Goal: Information Seeking & Learning: Find contact information

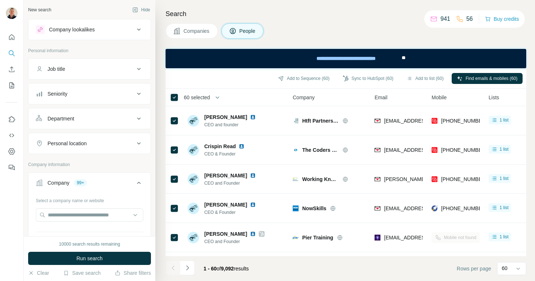
click at [88, 33] on div "Company lookalikes" at bounding box center [72, 29] width 46 height 7
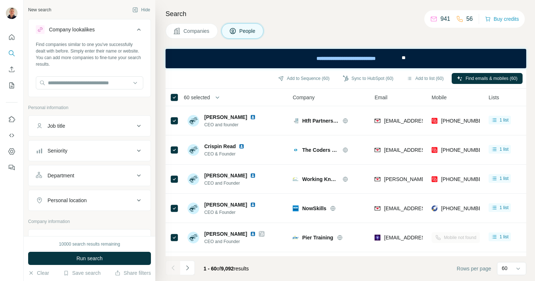
click at [139, 30] on icon at bounding box center [139, 29] width 9 height 9
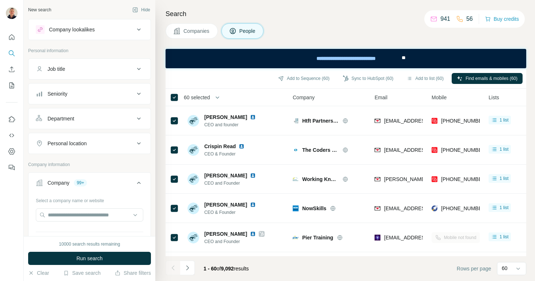
click at [46, 12] on div "New search" at bounding box center [39, 10] width 23 height 7
click at [39, 10] on div "New search" at bounding box center [39, 10] width 23 height 7
click at [10, 38] on icon "Quick start" at bounding box center [11, 37] width 7 height 7
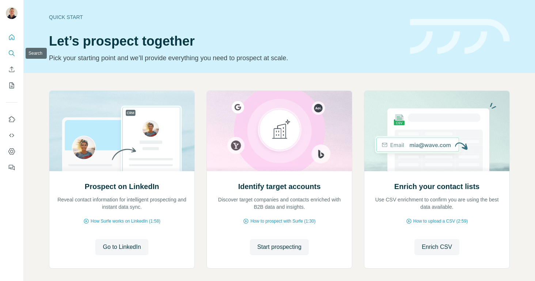
click at [12, 51] on icon "Search" at bounding box center [11, 53] width 7 height 7
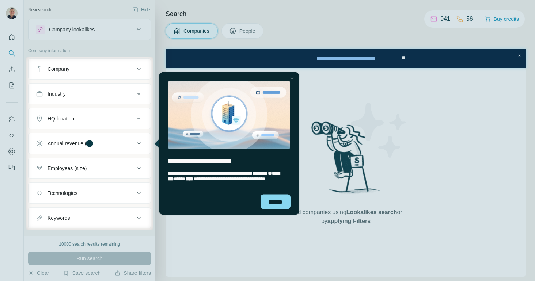
click at [140, 68] on icon at bounding box center [139, 69] width 9 height 9
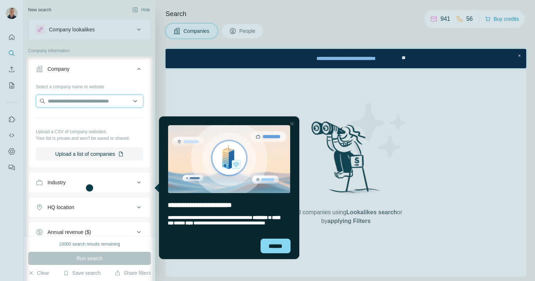
click at [92, 102] on input "text" at bounding box center [89, 101] width 107 height 13
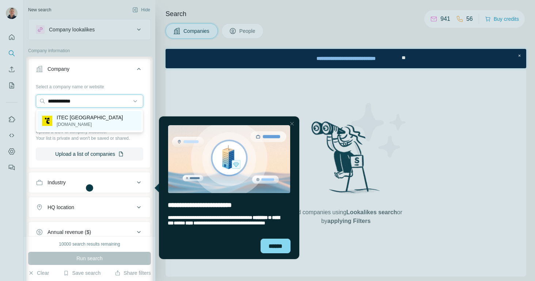
type input "**********"
click at [76, 121] on p "ITEC North East" at bounding box center [90, 117] width 67 height 7
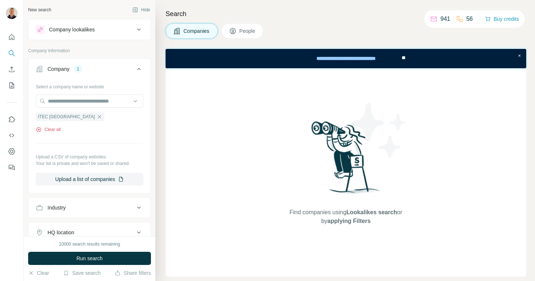
click at [56, 130] on button "Clear all" at bounding box center [48, 129] width 25 height 7
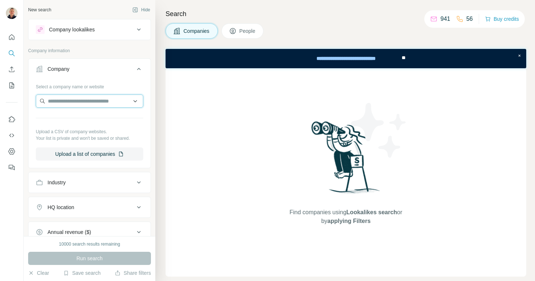
click at [76, 105] on input "text" at bounding box center [89, 101] width 107 height 13
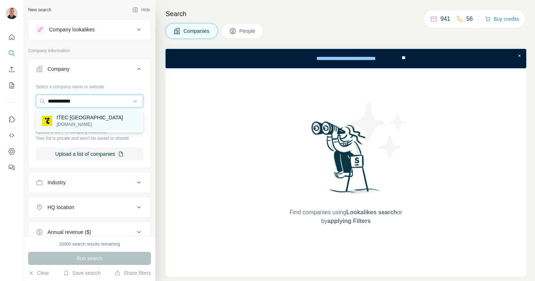
type input "**********"
click at [71, 119] on p "ITEC North East" at bounding box center [90, 117] width 67 height 7
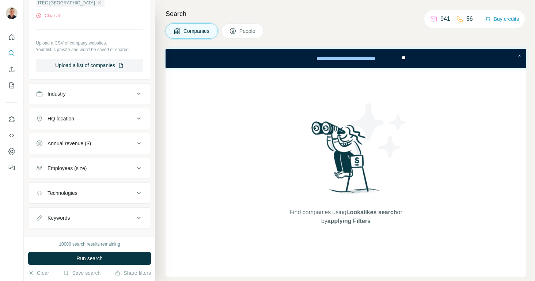
scroll to position [127, 0]
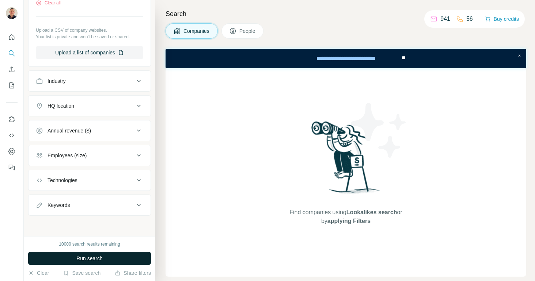
click at [82, 261] on span "Run search" at bounding box center [89, 258] width 26 height 7
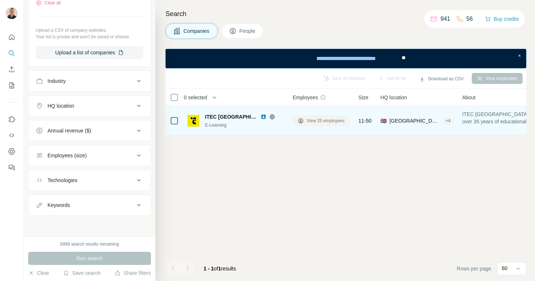
click at [318, 120] on span "View 25 employees" at bounding box center [326, 121] width 38 height 7
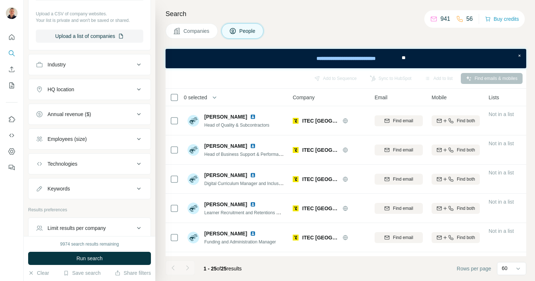
scroll to position [294, 0]
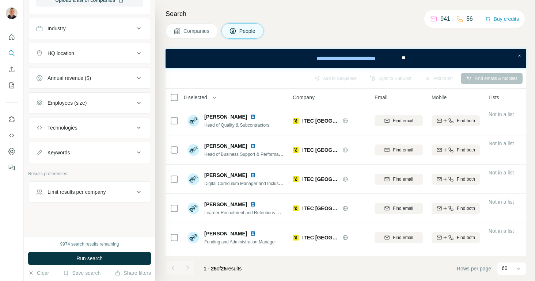
click at [75, 156] on div "Keywords" at bounding box center [85, 152] width 99 height 7
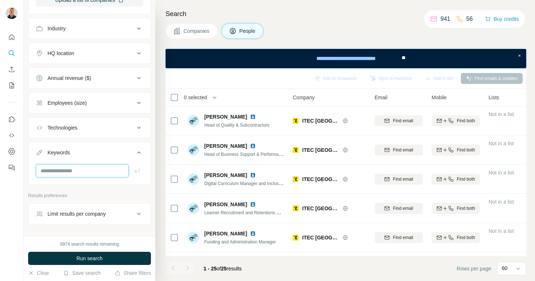
click at [65, 171] on input "text" at bounding box center [82, 170] width 93 height 13
type input "**********"
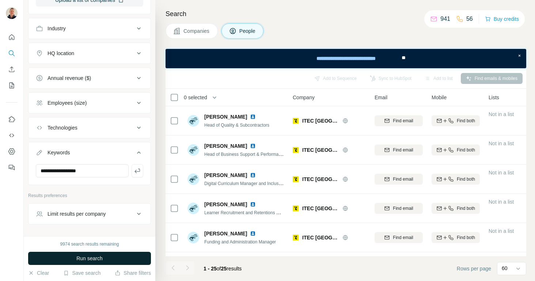
click at [86, 260] on span "Run search" at bounding box center [89, 258] width 26 height 7
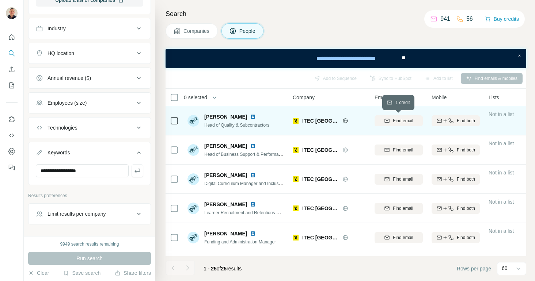
click at [398, 120] on span "Find email" at bounding box center [403, 121] width 20 height 7
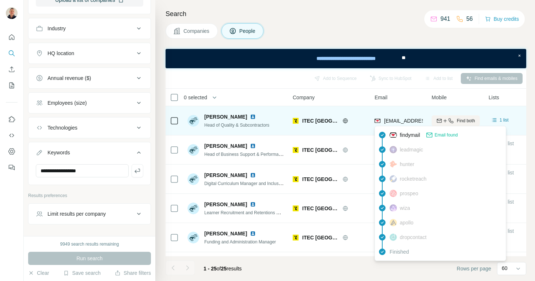
click at [402, 120] on span "d.john@itecne.co.uk" at bounding box center [427, 121] width 87 height 6
click at [408, 121] on span "d.john@itecne.co.uk" at bounding box center [427, 121] width 87 height 6
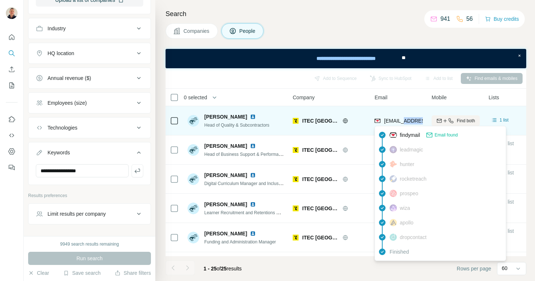
click at [408, 121] on span "d.john@itecne.co.uk" at bounding box center [427, 121] width 87 height 6
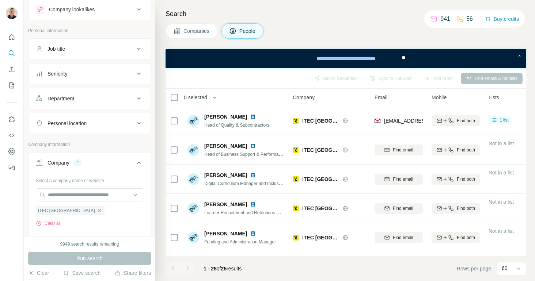
scroll to position [0, 0]
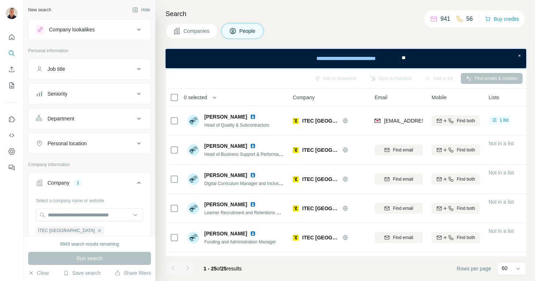
click at [40, 11] on div "New search" at bounding box center [39, 10] width 23 height 7
click at [12, 54] on icon "Search" at bounding box center [11, 53] width 7 height 7
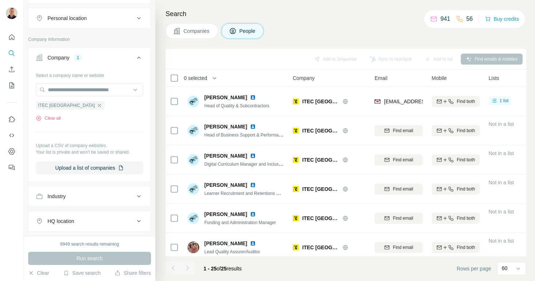
scroll to position [130, 0]
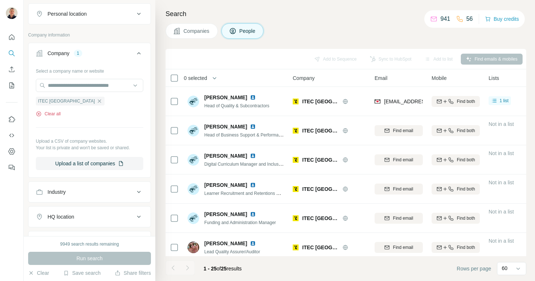
click at [54, 112] on button "Clear all" at bounding box center [48, 114] width 25 height 7
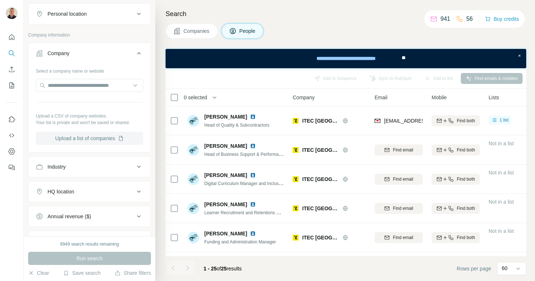
click at [81, 140] on button "Upload a list of companies" at bounding box center [89, 138] width 107 height 13
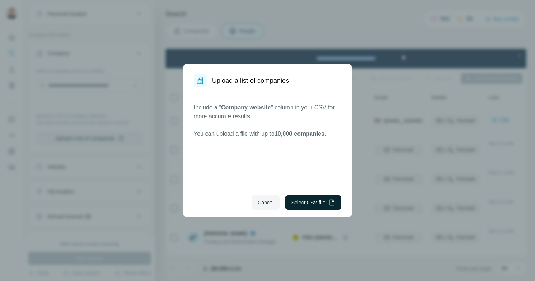
click at [311, 204] on button "Select CSV file" at bounding box center [313, 203] width 56 height 15
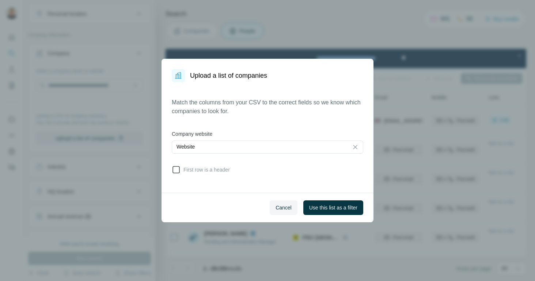
click at [177, 171] on icon at bounding box center [176, 170] width 9 height 9
click at [327, 209] on span "Use this list as a filter" at bounding box center [333, 207] width 48 height 7
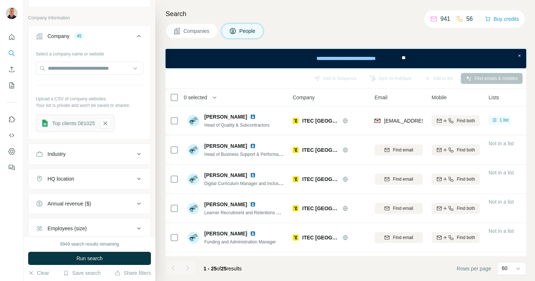
scroll to position [153, 0]
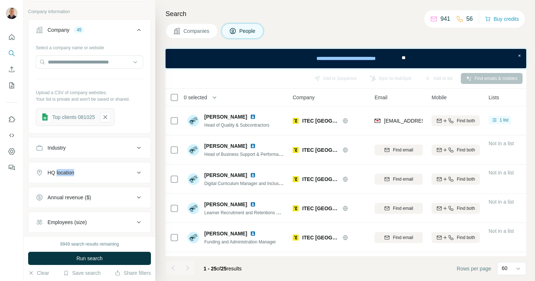
click at [97, 170] on div "HQ location" at bounding box center [85, 172] width 99 height 7
click at [75, 191] on input "text" at bounding box center [89, 191] width 107 height 13
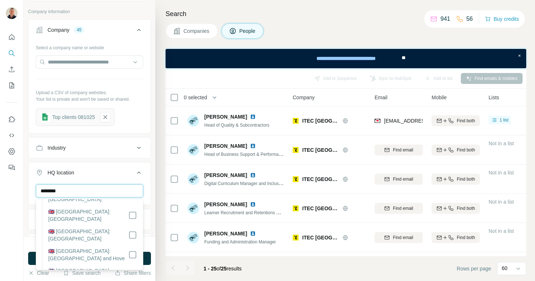
scroll to position [0, 0]
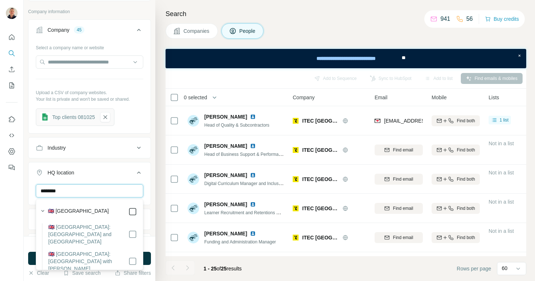
type input "********"
click at [31, 207] on div "United Kingdom Clear all" at bounding box center [90, 207] width 122 height 45
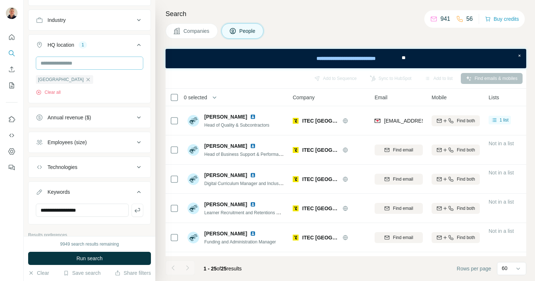
scroll to position [284, 0]
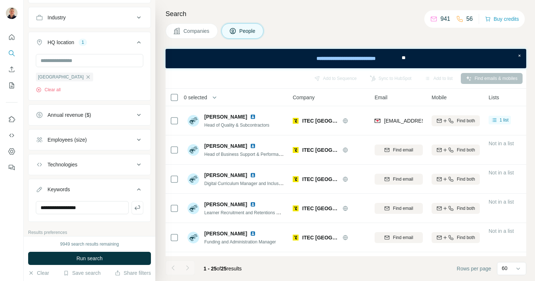
click at [139, 114] on icon at bounding box center [139, 115] width 9 height 9
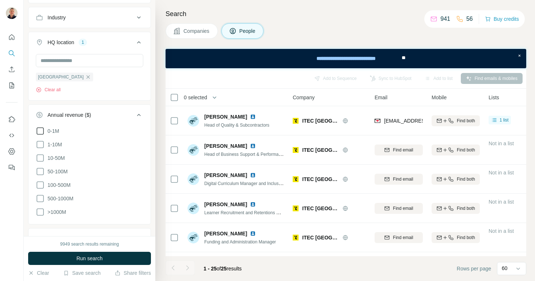
click at [40, 132] on icon at bounding box center [40, 131] width 9 height 9
click at [41, 144] on icon at bounding box center [40, 144] width 9 height 9
click at [40, 160] on icon at bounding box center [40, 158] width 9 height 9
click at [40, 173] on icon at bounding box center [40, 171] width 9 height 9
click at [139, 112] on icon at bounding box center [139, 115] width 9 height 9
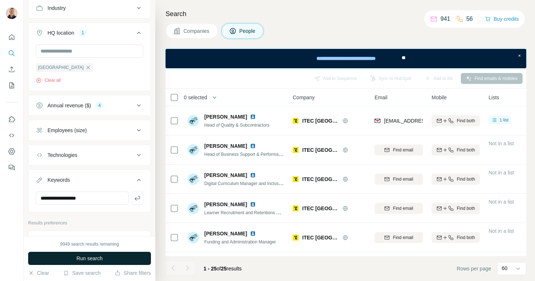
scroll to position [294, 0]
click at [86, 257] on span "Run search" at bounding box center [89, 258] width 26 height 7
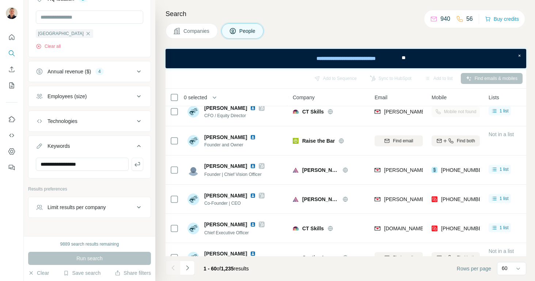
scroll to position [0, 0]
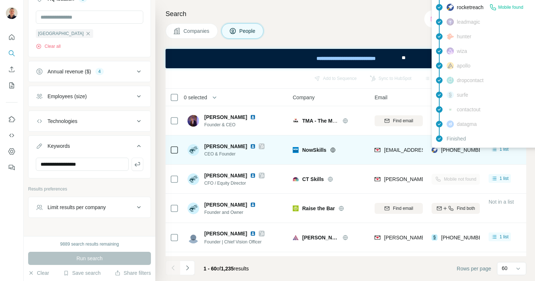
click at [462, 151] on span "[PHONE_NUMBER]" at bounding box center [464, 150] width 46 height 6
copy span "447879407640"
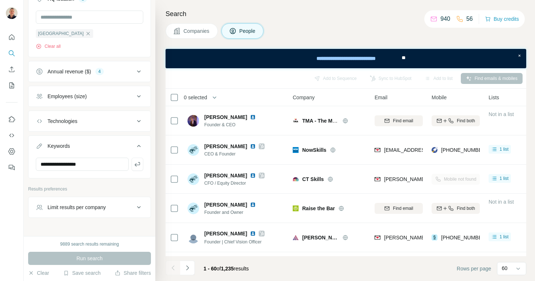
click at [361, 21] on div "Search Companies People Add to Sequence Sync to HubSpot Add to list Find emails…" at bounding box center [345, 140] width 380 height 281
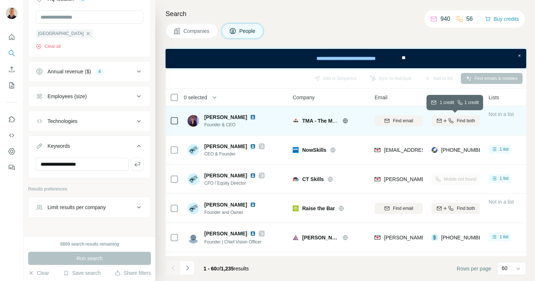
click at [462, 118] on span "Find both" at bounding box center [466, 121] width 18 height 7
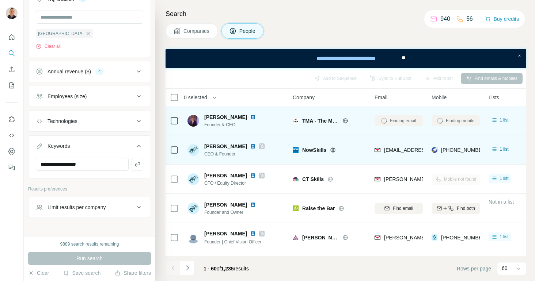
click at [462, 136] on td "[PHONE_NUMBER]" at bounding box center [455, 150] width 57 height 29
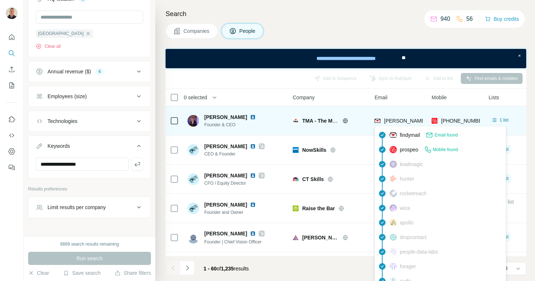
click at [402, 122] on span "andrew@tma.work" at bounding box center [448, 121] width 129 height 6
copy span "andrew@tma.work"
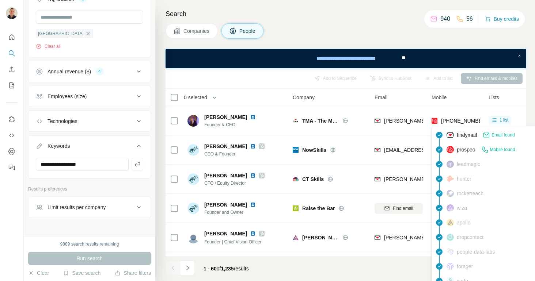
click at [462, 119] on span "+447876351590" at bounding box center [464, 121] width 46 height 6
copy tr "+447876351590"
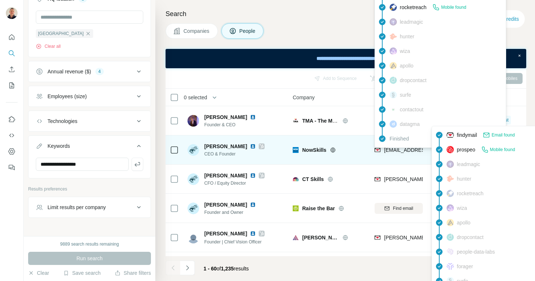
click at [399, 150] on span "[EMAIL_ADDRESS][DOMAIN_NAME]" at bounding box center [427, 150] width 87 height 6
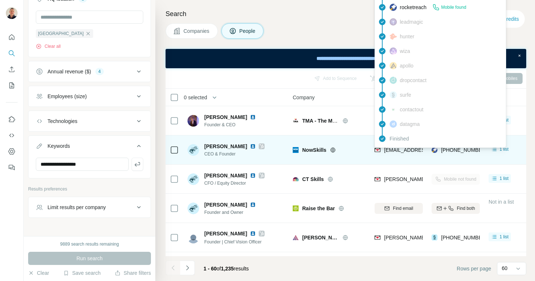
click at [399, 150] on span "[EMAIL_ADDRESS][DOMAIN_NAME]" at bounding box center [427, 150] width 87 height 6
copy span "[EMAIL_ADDRESS][DOMAIN_NAME]"
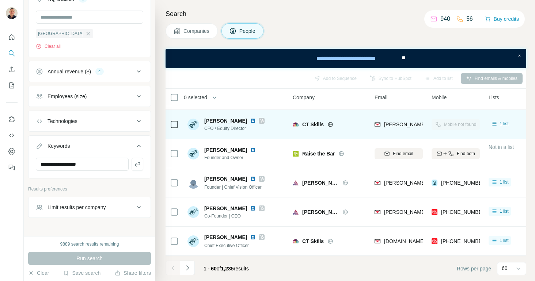
scroll to position [56, 0]
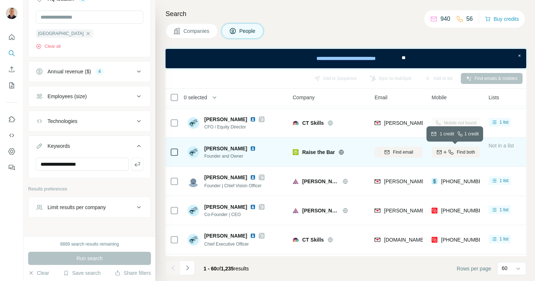
click at [453, 150] on icon "button" at bounding box center [451, 152] width 6 height 6
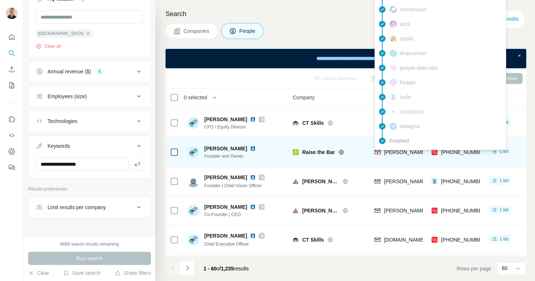
click at [398, 153] on span "jonathan@raisethebar.co.uk" at bounding box center [448, 152] width 129 height 6
copy span "jonathan@raisethebar.co.uk"
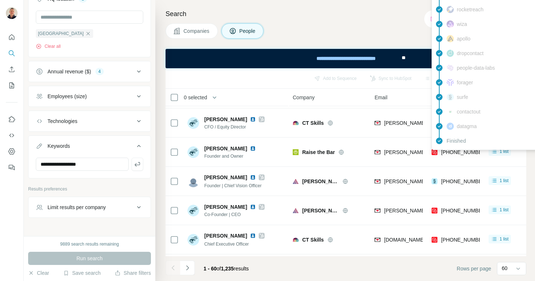
click at [457, 153] on span "+447778576040" at bounding box center [464, 152] width 46 height 6
copy tr "+447778576040"
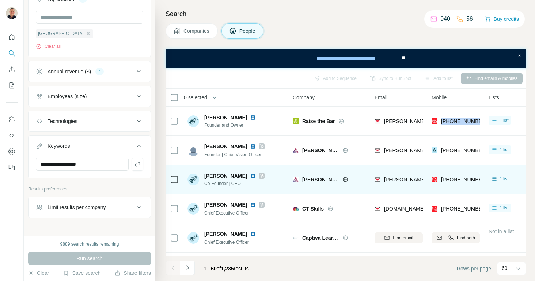
scroll to position [88, 0]
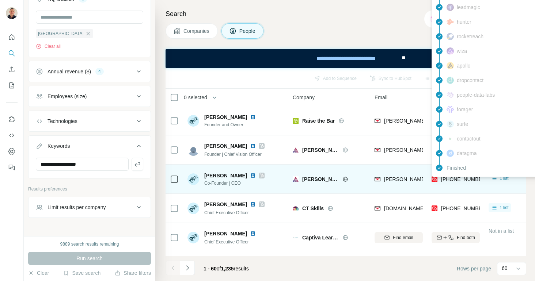
click at [463, 180] on span "[PHONE_NUMBER]" at bounding box center [464, 180] width 46 height 6
copy tr "[PHONE_NUMBER]"
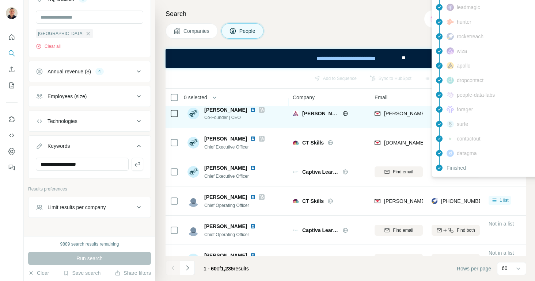
scroll to position [162, 0]
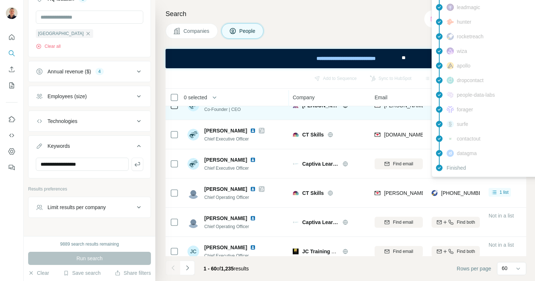
click at [318, 190] on span "CT Skills" at bounding box center [313, 193] width 22 height 7
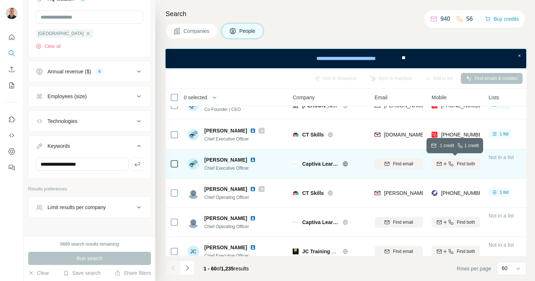
click at [459, 164] on span "Find both" at bounding box center [466, 164] width 18 height 7
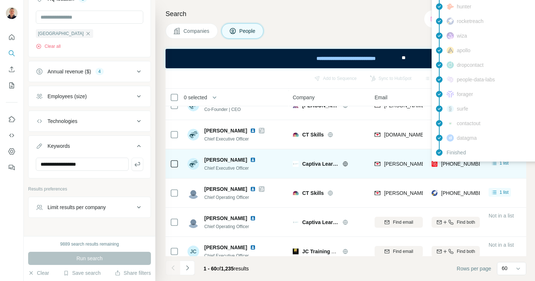
click at [462, 163] on span "+447545444944" at bounding box center [464, 164] width 46 height 6
copy tr "+447545444944"
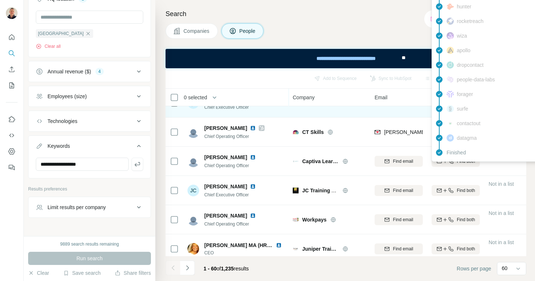
scroll to position [224, 0]
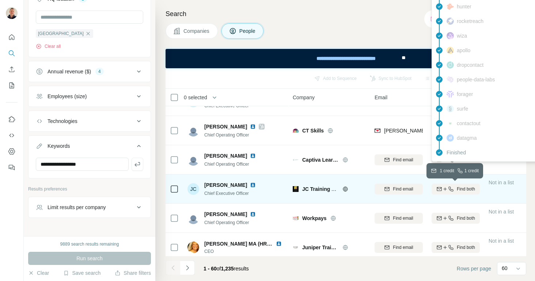
click at [455, 189] on div "Find both" at bounding box center [456, 189] width 48 height 7
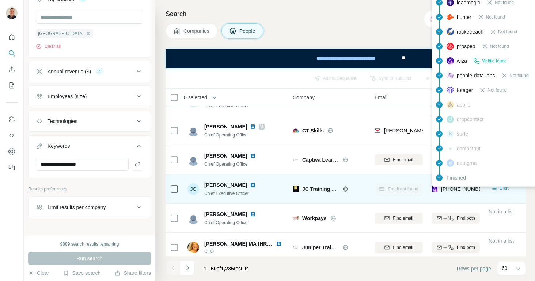
click at [463, 191] on span "+447540285652" at bounding box center [464, 189] width 46 height 6
copy tr "+447540285652"
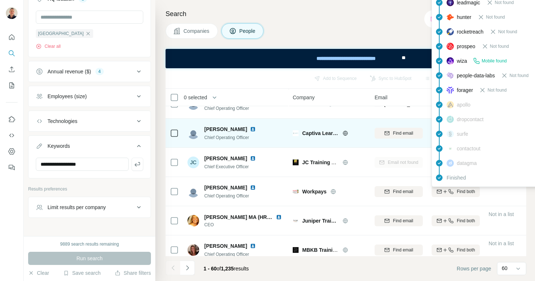
scroll to position [247, 0]
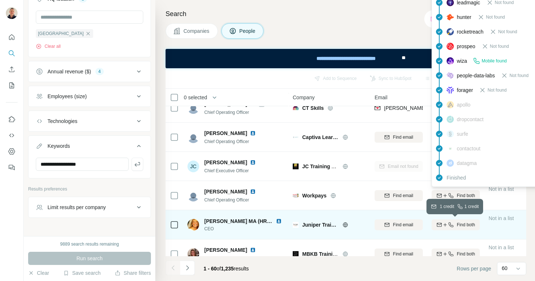
click at [459, 226] on span "Find both" at bounding box center [466, 225] width 18 height 7
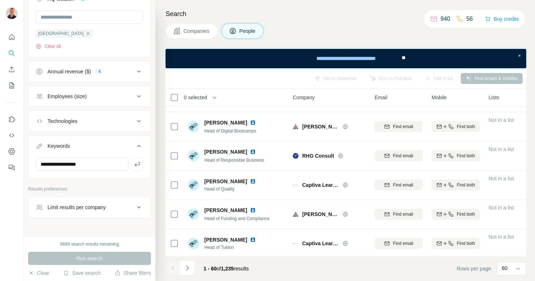
scroll to position [1112, 0]
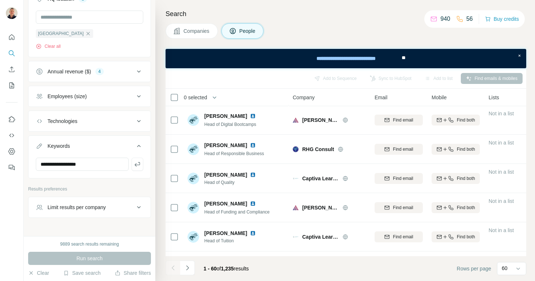
click at [202, 30] on span "Companies" at bounding box center [196, 30] width 27 height 7
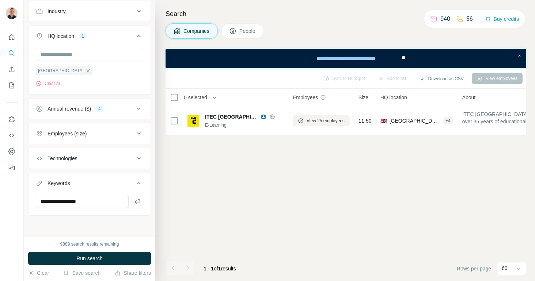
scroll to position [0, 0]
click at [250, 31] on span "People" at bounding box center [247, 30] width 17 height 7
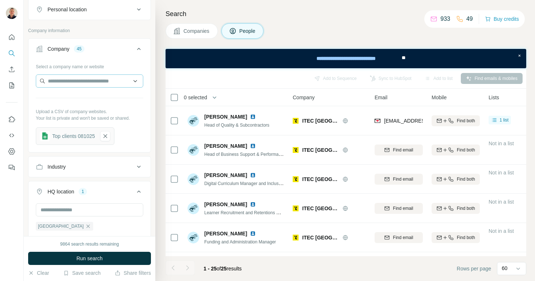
scroll to position [136, 0]
click at [70, 79] on input "text" at bounding box center [89, 79] width 107 height 13
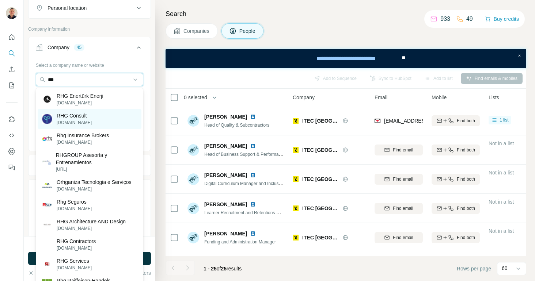
type input "***"
click at [70, 117] on p "RHG Consult" at bounding box center [74, 115] width 35 height 7
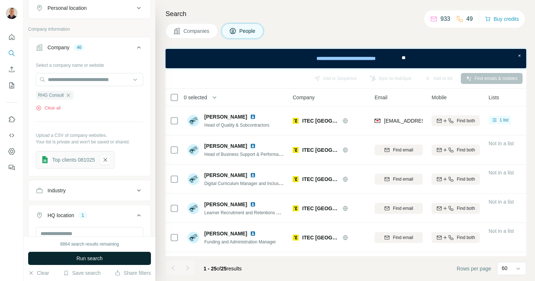
click at [89, 259] on span "Run search" at bounding box center [89, 258] width 26 height 7
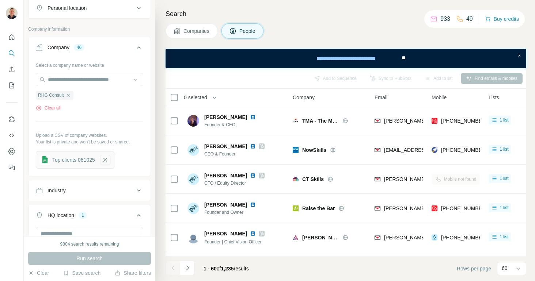
click at [108, 158] on icon "button" at bounding box center [105, 159] width 7 height 7
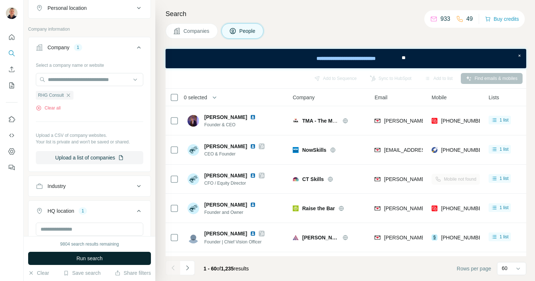
click at [85, 257] on span "Run search" at bounding box center [89, 258] width 26 height 7
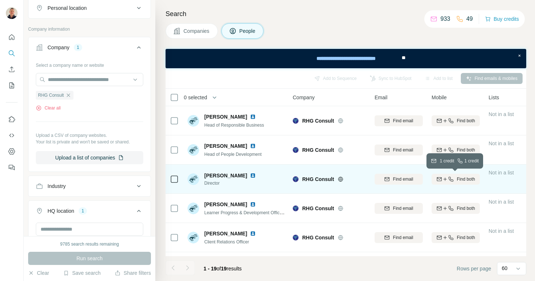
click at [461, 178] on span "Find both" at bounding box center [466, 179] width 18 height 7
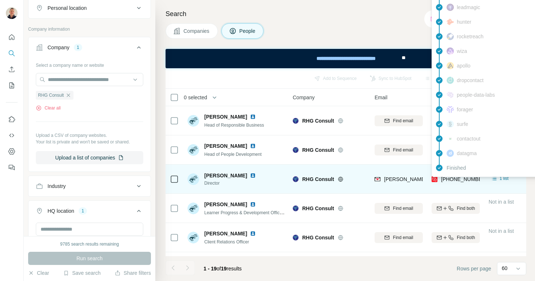
click at [461, 178] on span "+447764444234" at bounding box center [464, 180] width 46 height 6
copy tr "+447764444234"
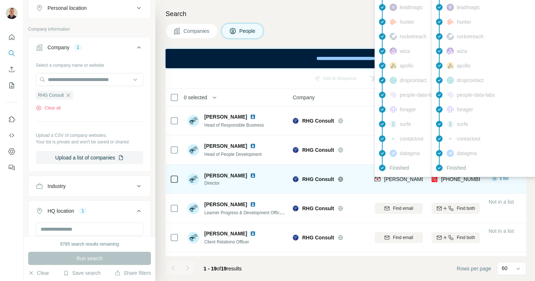
click at [411, 180] on span "sarah@rhgconsult.co.uk" at bounding box center [448, 180] width 129 height 6
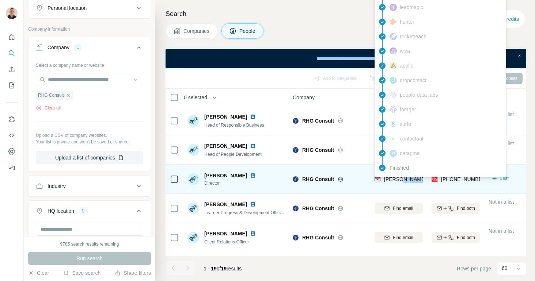
click at [411, 180] on span "sarah@rhgconsult.co.uk" at bounding box center [448, 180] width 129 height 6
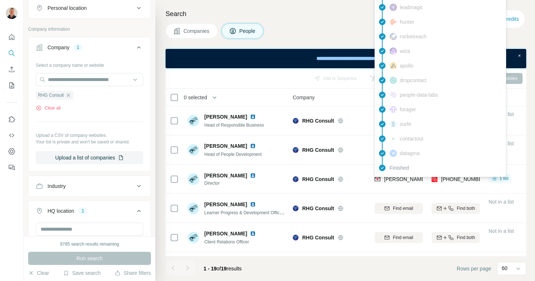
click at [100, 115] on div "Select a company name or website RHG Consult Clear all Upload a CSV of company …" at bounding box center [89, 111] width 107 height 105
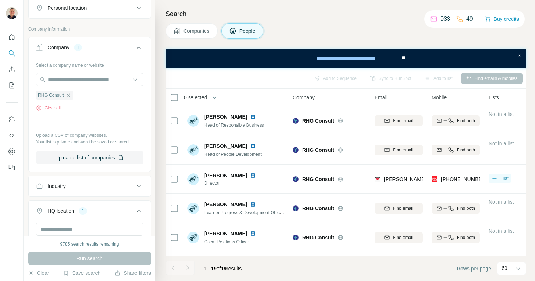
scroll to position [129, 0]
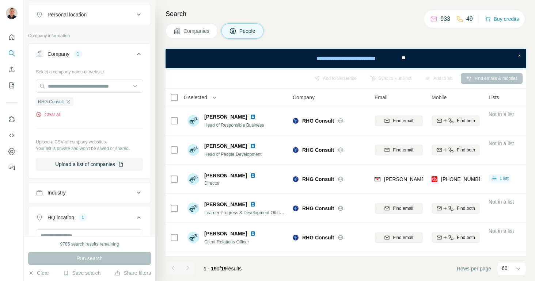
click at [53, 114] on button "Clear all" at bounding box center [48, 114] width 25 height 7
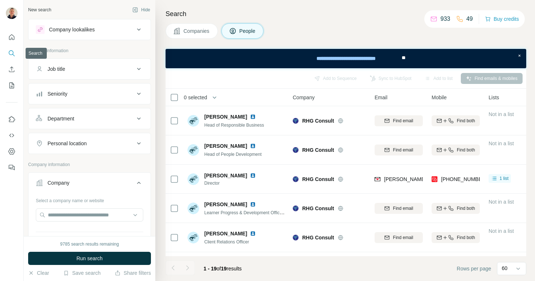
click at [11, 51] on icon "Search" at bounding box center [11, 53] width 7 height 7
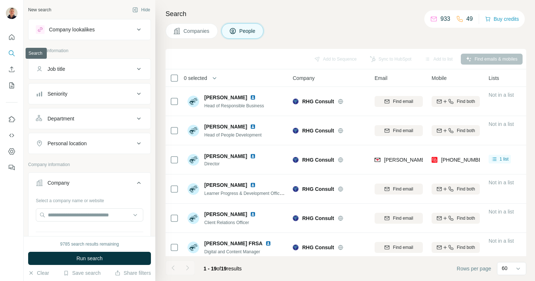
click at [11, 53] on icon "Search" at bounding box center [11, 53] width 7 height 7
click at [12, 35] on icon "Quick start" at bounding box center [11, 37] width 7 height 7
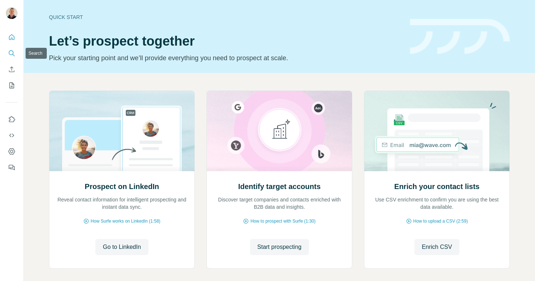
click at [13, 53] on icon "Search" at bounding box center [11, 52] width 5 height 5
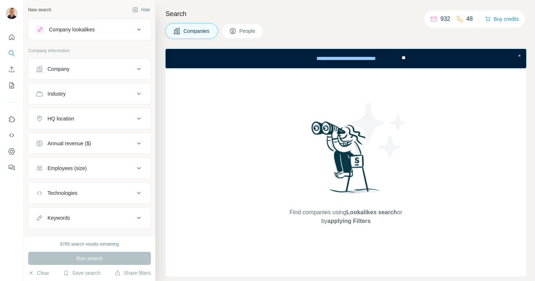
click at [139, 68] on icon at bounding box center [139, 69] width 9 height 9
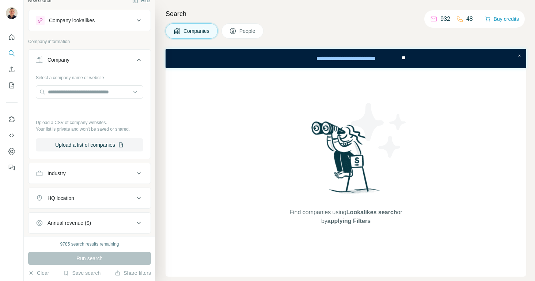
scroll to position [12, 0]
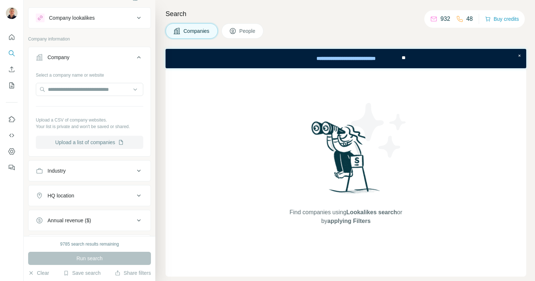
click at [91, 142] on button "Upload a list of companies" at bounding box center [89, 142] width 107 height 13
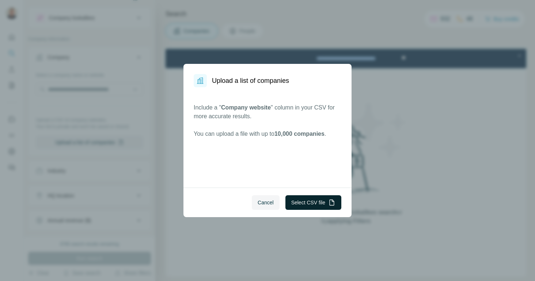
click at [305, 205] on button "Select CSV file" at bounding box center [313, 203] width 56 height 15
click at [307, 201] on button "Select CSV file" at bounding box center [313, 203] width 56 height 15
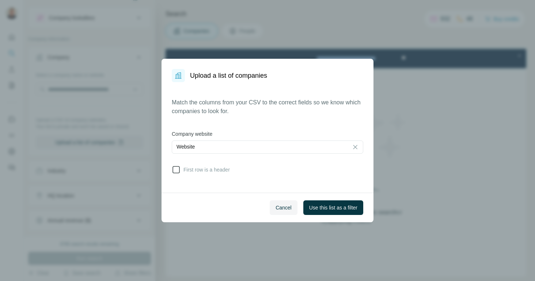
click at [176, 171] on icon at bounding box center [176, 170] width 9 height 9
click at [329, 206] on span "Use this list as a filter" at bounding box center [333, 207] width 48 height 7
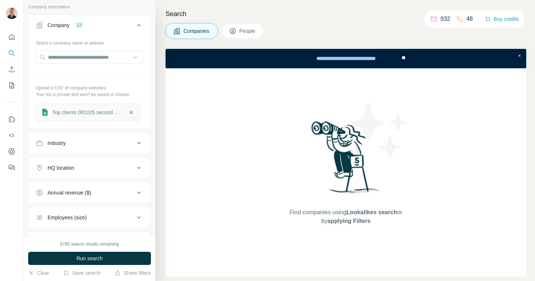
scroll to position [53, 0]
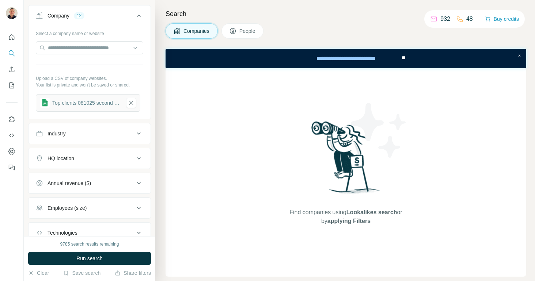
click at [70, 159] on div "HQ location" at bounding box center [61, 158] width 27 height 7
click at [71, 173] on input "text" at bounding box center [89, 176] width 107 height 13
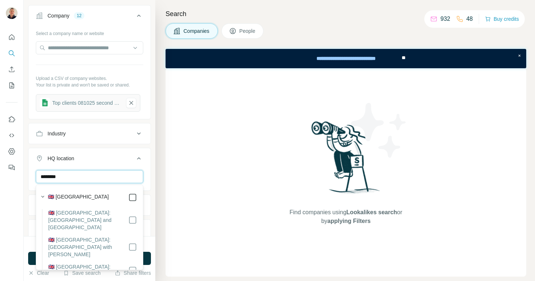
type input "********"
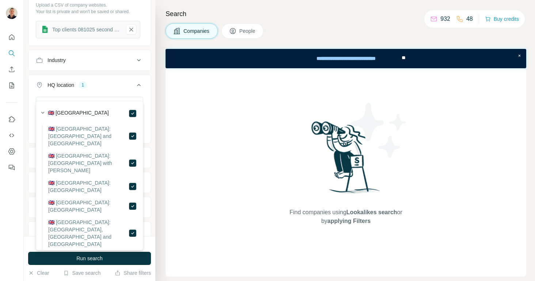
scroll to position [137, 0]
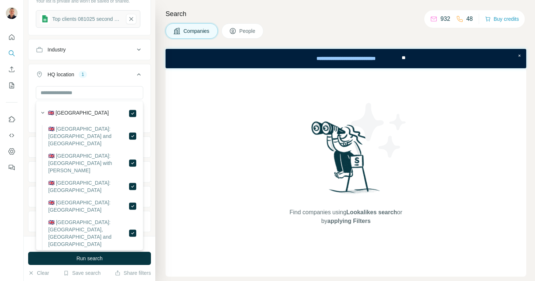
click at [139, 76] on icon at bounding box center [139, 74] width 9 height 9
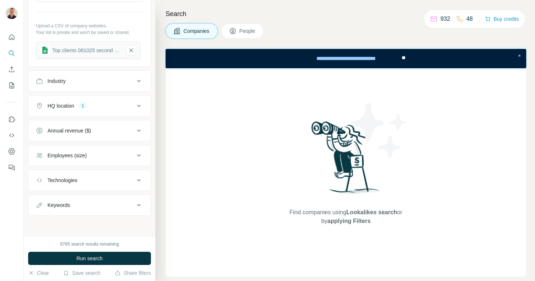
scroll to position [106, 0]
click at [139, 129] on icon at bounding box center [139, 130] width 9 height 9
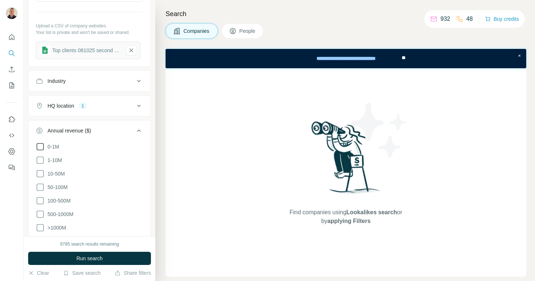
click at [41, 147] on icon at bounding box center [40, 147] width 9 height 9
click at [41, 161] on icon at bounding box center [40, 160] width 9 height 9
click at [41, 175] on icon at bounding box center [40, 174] width 9 height 9
click at [39, 185] on icon at bounding box center [40, 187] width 9 height 9
click at [139, 130] on icon at bounding box center [139, 130] width 9 height 9
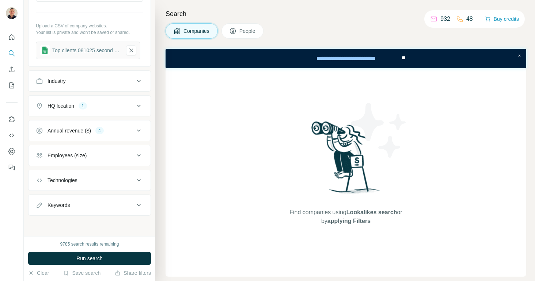
click at [140, 204] on icon at bounding box center [139, 205] width 9 height 9
click at [87, 222] on input "text" at bounding box center [82, 223] width 93 height 13
type input "**********"
click at [92, 262] on span "Run search" at bounding box center [89, 258] width 26 height 7
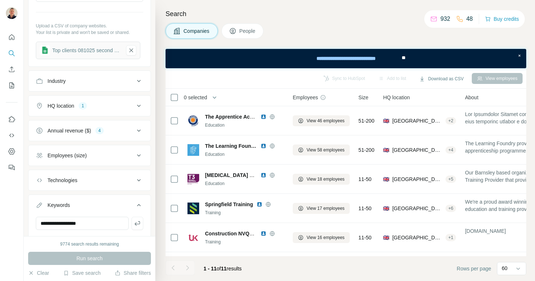
click at [243, 30] on span "People" at bounding box center [247, 30] width 17 height 7
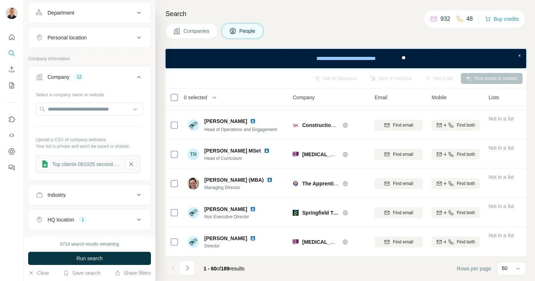
scroll to position [176, 0]
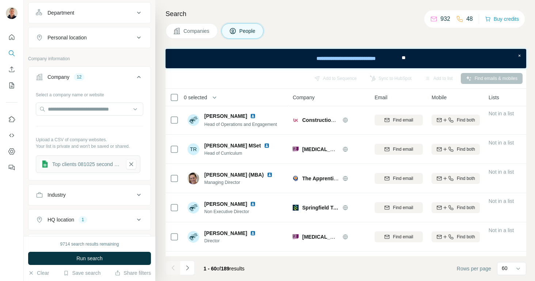
click at [198, 30] on span "Companies" at bounding box center [196, 30] width 27 height 7
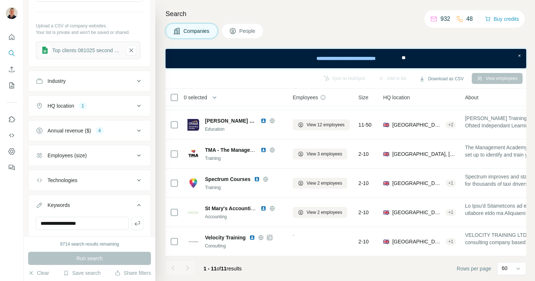
scroll to position [171, 0]
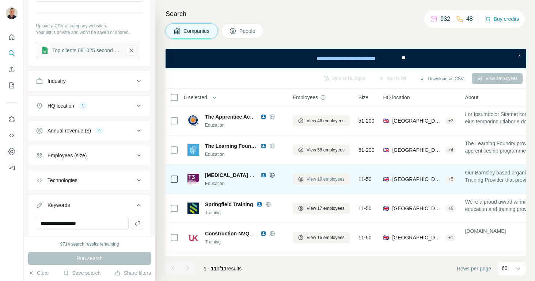
click at [323, 180] on span "View 18 employees" at bounding box center [326, 179] width 38 height 7
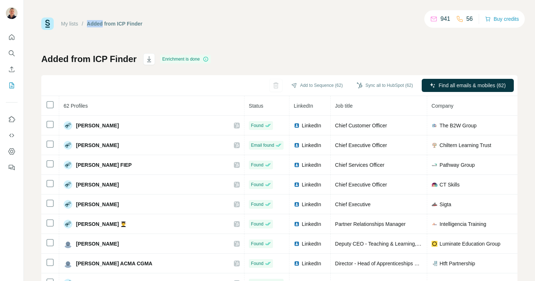
scroll to position [167, 0]
